Goal: Register for event/course

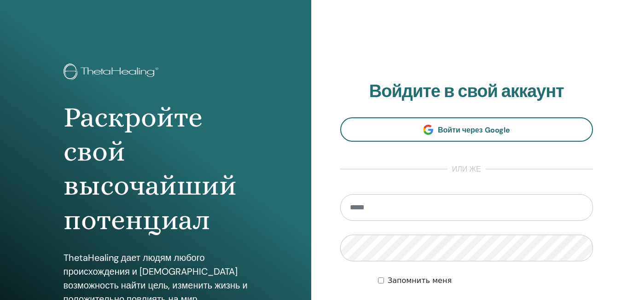
type input "*"
type input "**********"
click at [326, 249] on div "**********" at bounding box center [466, 221] width 311 height 442
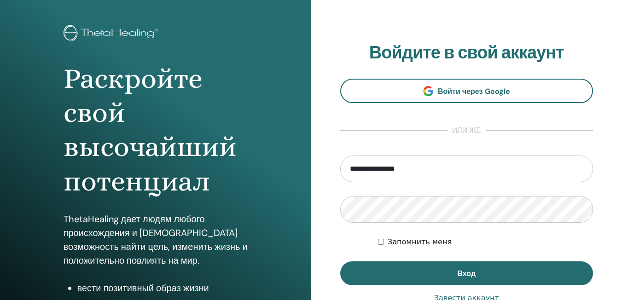
scroll to position [92, 0]
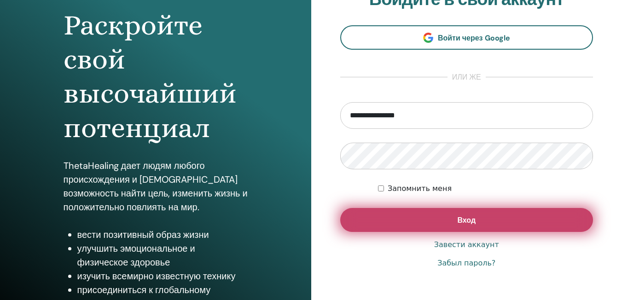
click at [461, 220] on span "Вход" at bounding box center [466, 220] width 18 height 10
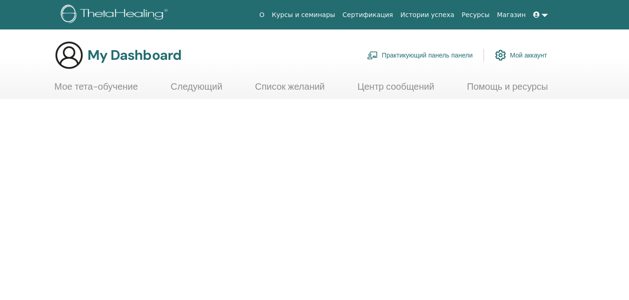
click at [96, 88] on link "Мое тета-обучение" at bounding box center [96, 90] width 84 height 18
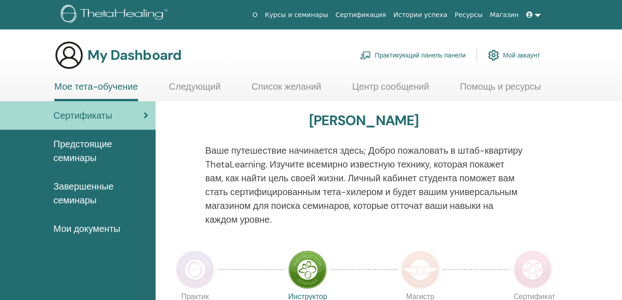
click at [92, 141] on span "Предстоящие семинары" at bounding box center [100, 151] width 95 height 28
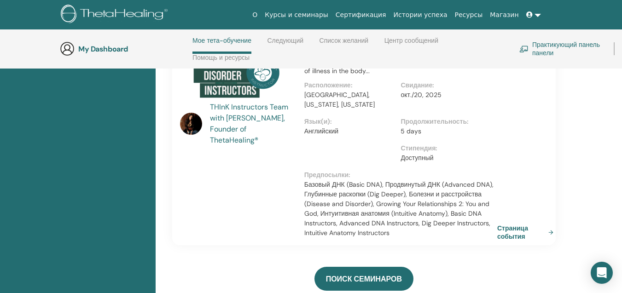
scroll to position [315, 0]
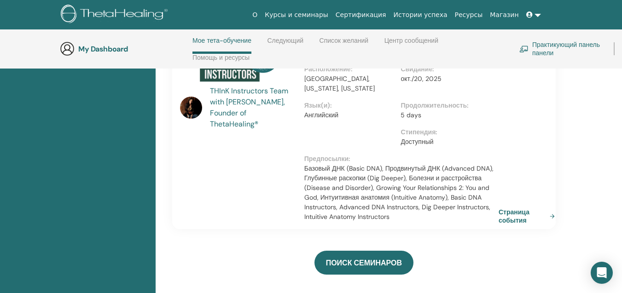
click at [520, 211] on link "Страница события" at bounding box center [529, 216] width 60 height 17
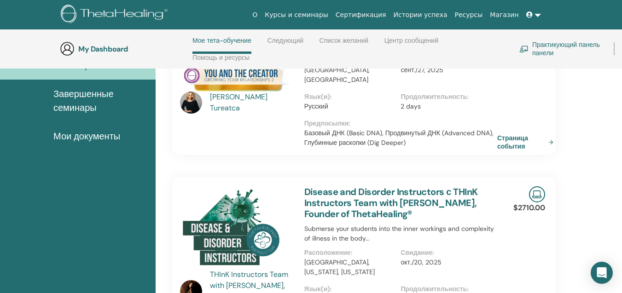
scroll to position [131, 0]
click at [512, 134] on link "Страница события" at bounding box center [527, 142] width 60 height 17
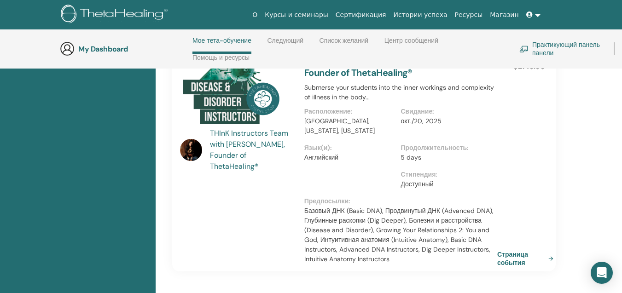
scroll to position [269, 0]
